Goal: Transaction & Acquisition: Purchase product/service

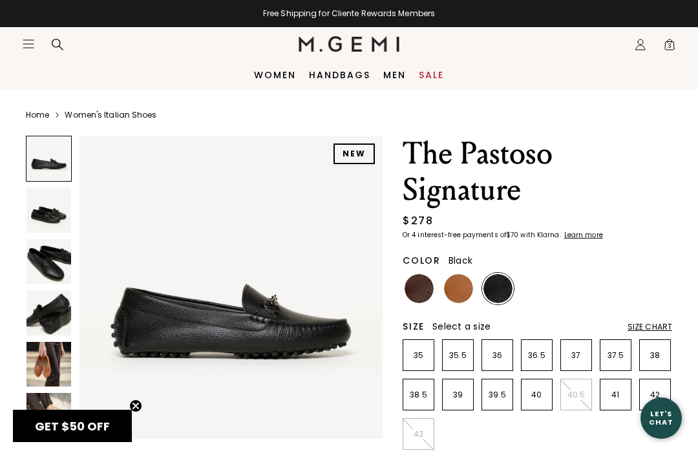
click at [458, 291] on img at bounding box center [458, 288] width 29 height 29
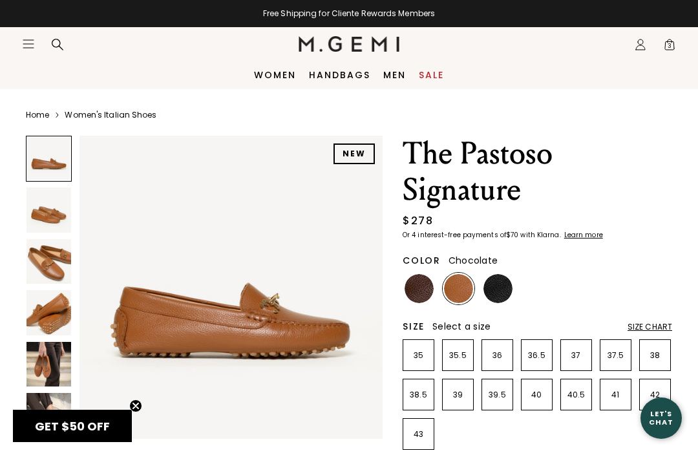
click at [418, 290] on img at bounding box center [419, 288] width 29 height 29
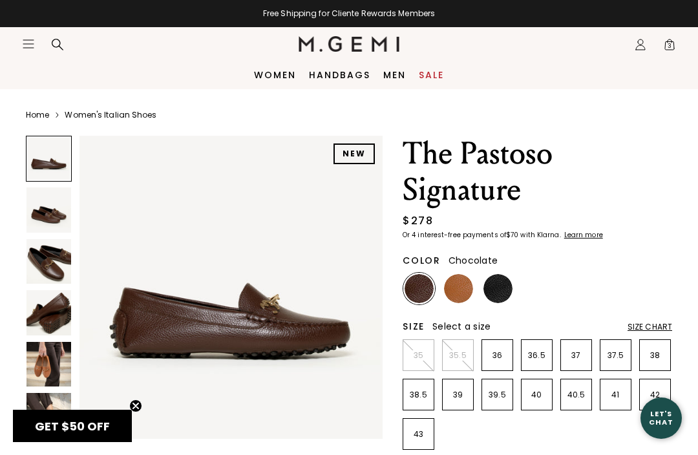
click at [432, 75] on link "Sale" at bounding box center [431, 75] width 25 height 10
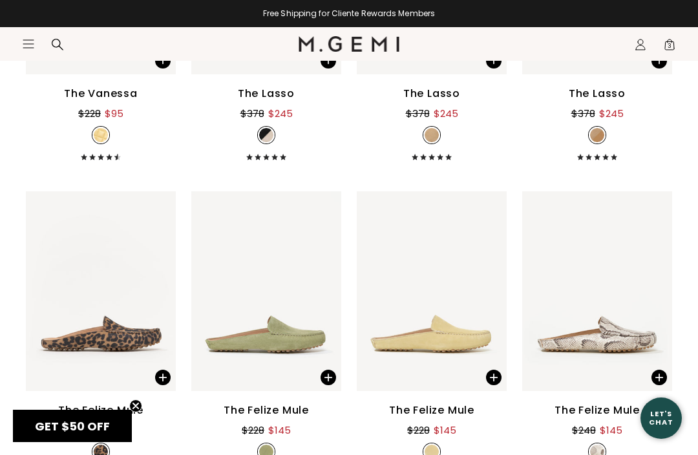
scroll to position [3189, 0]
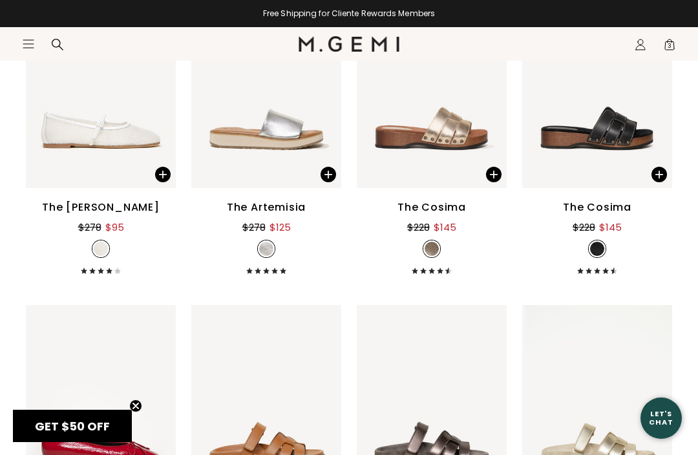
scroll to position [4659, 0]
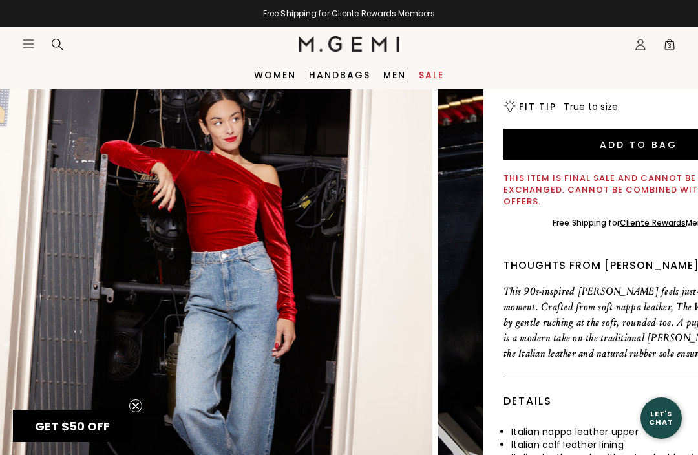
scroll to position [235, 0]
